Goal: Find specific page/section: Find specific page/section

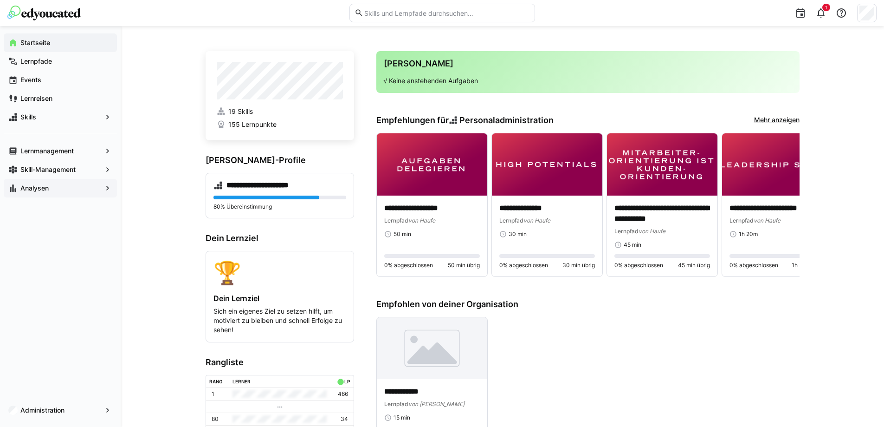
click at [0, 0] on app-navigation-label "Analysen" at bounding box center [0, 0] width 0 height 0
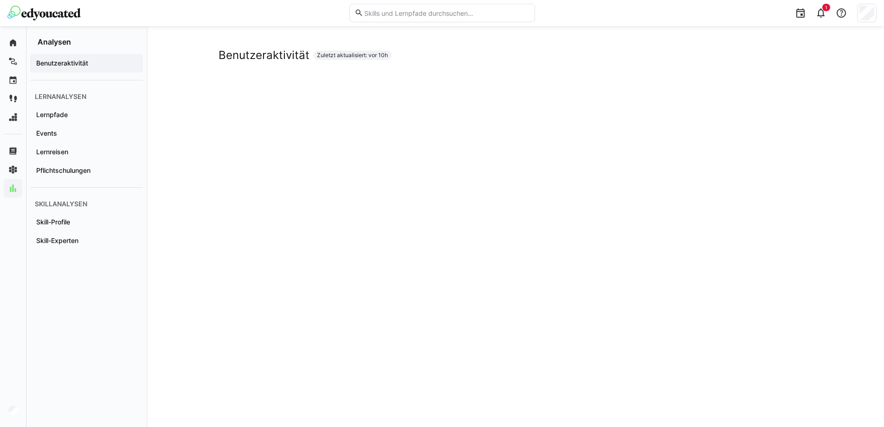
click at [102, 165] on div "Pflichtschulungen" at bounding box center [86, 170] width 113 height 19
click at [202, 178] on div "Pflichtschulungen Zuletzt aktualisiert: vor 10h" at bounding box center [516, 402] width 738 height 753
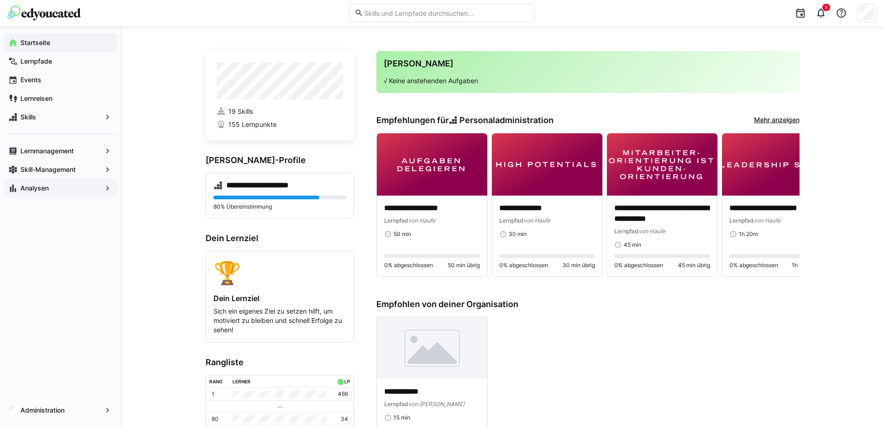
click at [64, 192] on span "Analysen" at bounding box center [60, 187] width 83 height 9
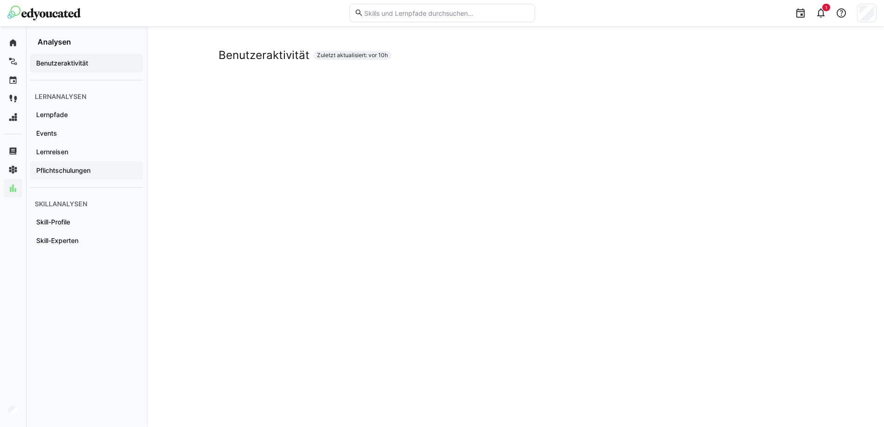
click at [103, 167] on span "Pflichtschulungen" at bounding box center [87, 170] width 104 height 9
click at [825, 169] on div "Pflichtschulungen Zuletzt aktualisiert: vor 10h" at bounding box center [516, 402] width 738 height 753
